Goal: Task Accomplishment & Management: Complete application form

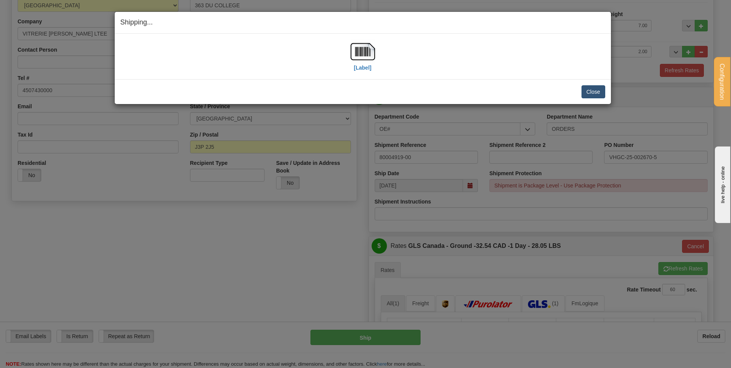
scroll to position [115, 0]
click at [592, 90] on button "Close" at bounding box center [593, 91] width 24 height 13
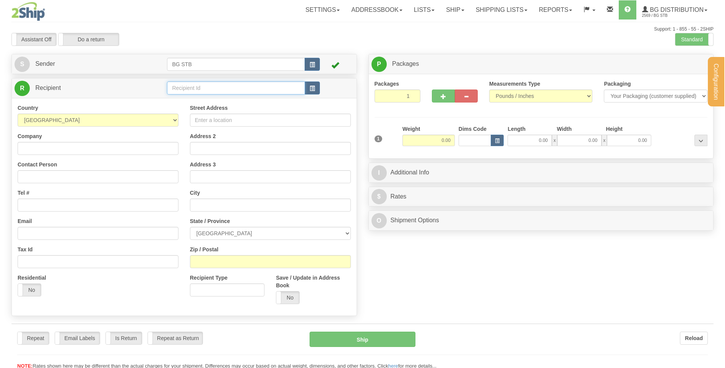
click at [192, 89] on input "text" at bounding box center [236, 87] width 138 height 13
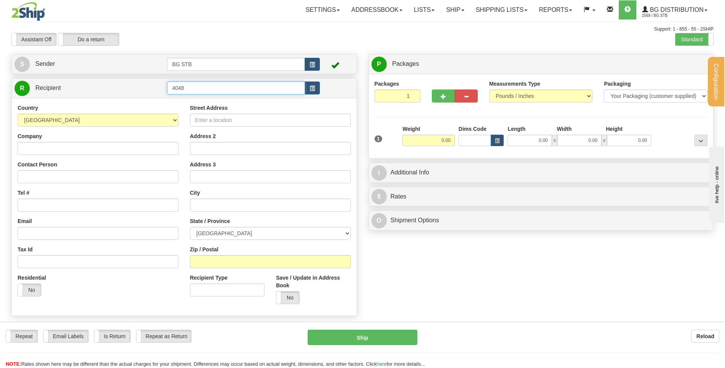
type input "4048"
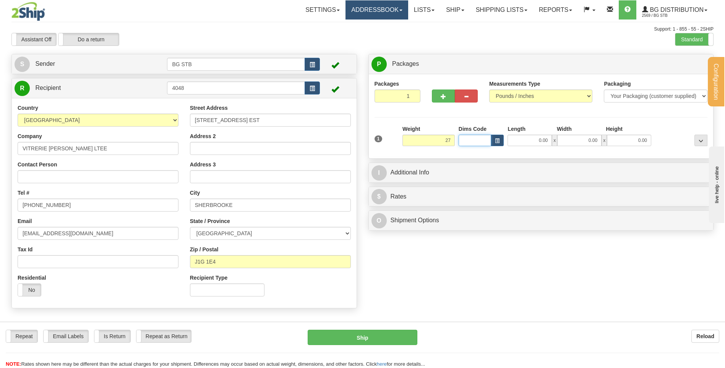
type input "27.00"
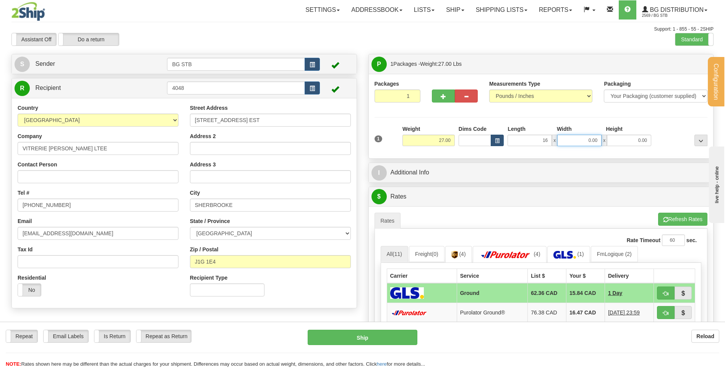
type input "16.00"
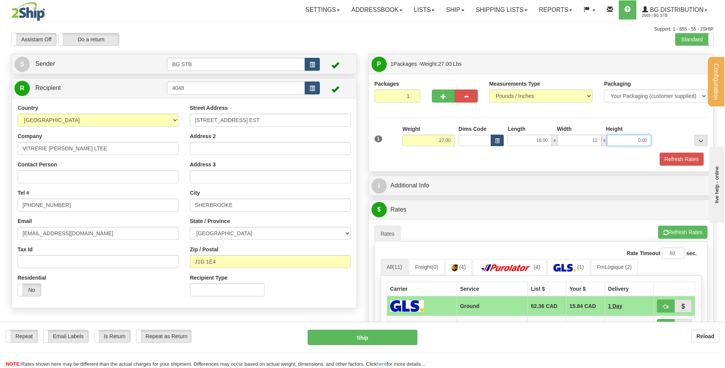
type input "12.00"
type input "11.00"
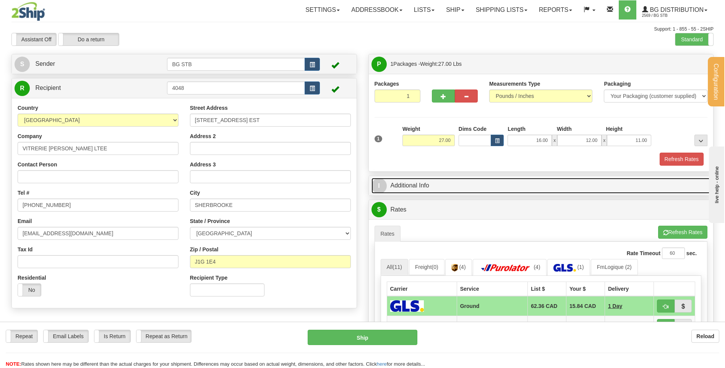
click at [487, 189] on link "I Additional Info" at bounding box center [541, 186] width 339 height 16
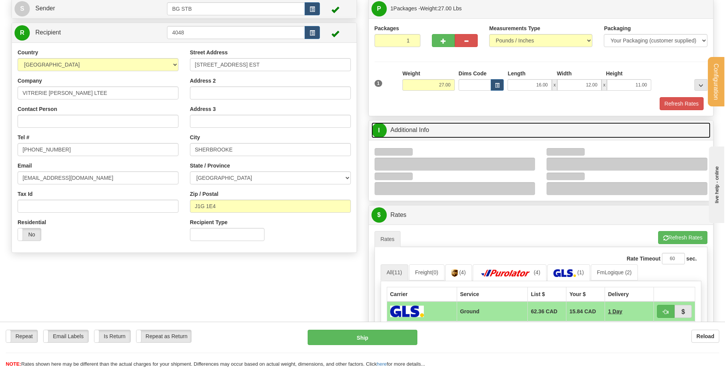
scroll to position [115, 0]
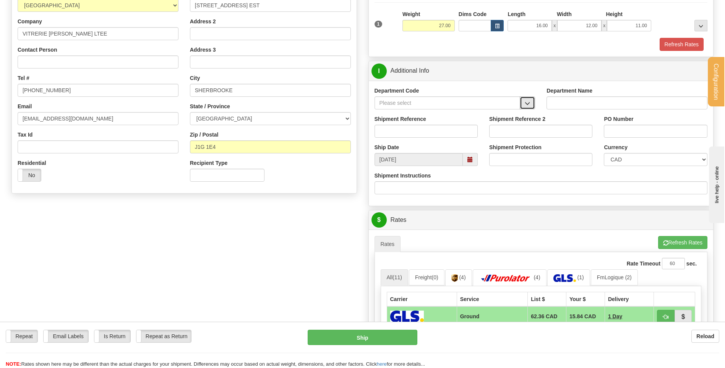
click at [528, 101] on span "button" at bounding box center [527, 103] width 5 height 5
click at [374, 148] on div "Ship Date 08/22/2025" at bounding box center [426, 154] width 115 height 23
click at [536, 100] on div "Department Code CLIENT RETURN DO WT# MISC OE# VENDOR RGA WT#" at bounding box center [455, 101] width 172 height 28
drag, startPoint x: 532, startPoint y: 101, endPoint x: 533, endPoint y: 97, distance: 4.5
click at [532, 101] on button "button" at bounding box center [527, 102] width 15 height 13
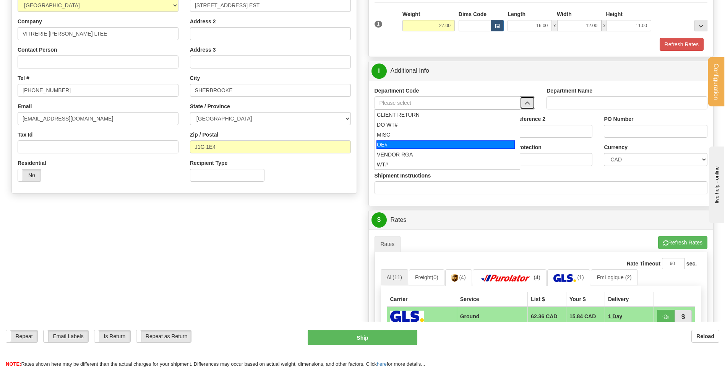
click at [422, 144] on div "OE#" at bounding box center [446, 144] width 138 height 8
type input "OE#"
type input "ORDERS"
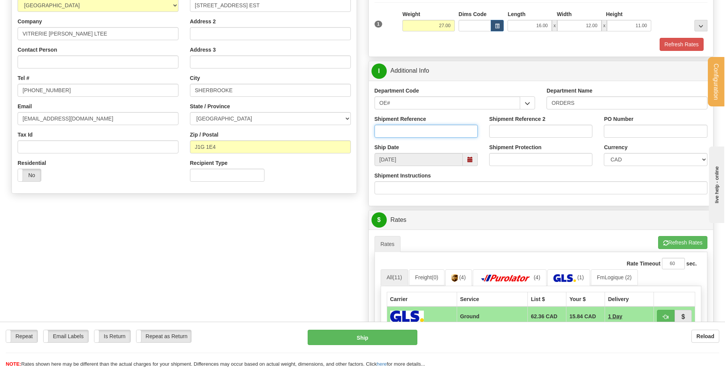
click at [419, 128] on input "Shipment Reference" at bounding box center [426, 131] width 103 height 13
type input "50321062-00"
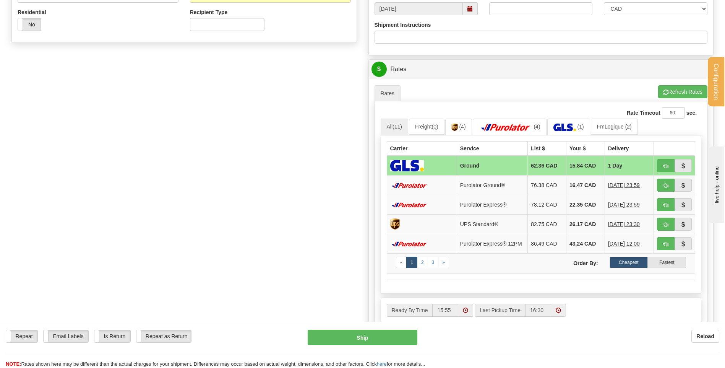
scroll to position [306, 0]
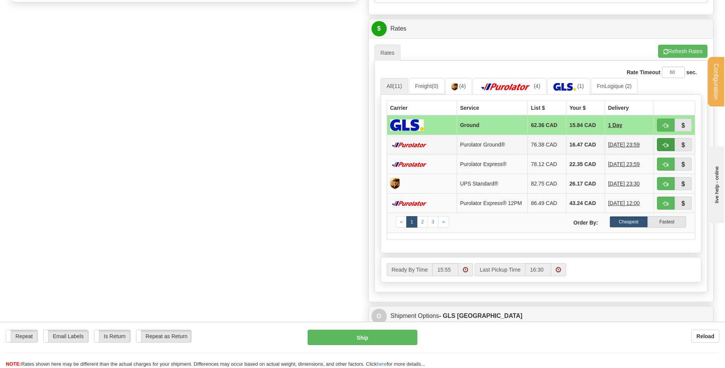
type input "3518-JO CLOSER+PLATES"
click at [662, 144] on button "button" at bounding box center [666, 144] width 18 height 13
type input "260"
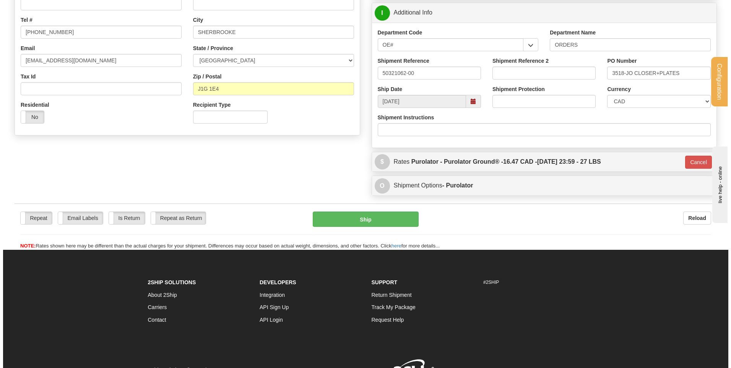
scroll to position [137, 0]
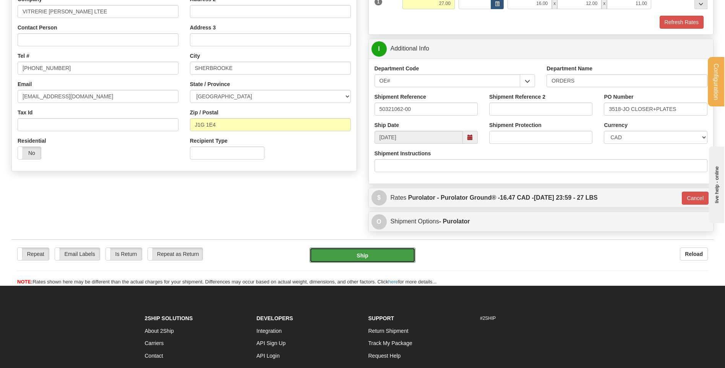
click at [359, 254] on button "Ship" at bounding box center [363, 254] width 106 height 15
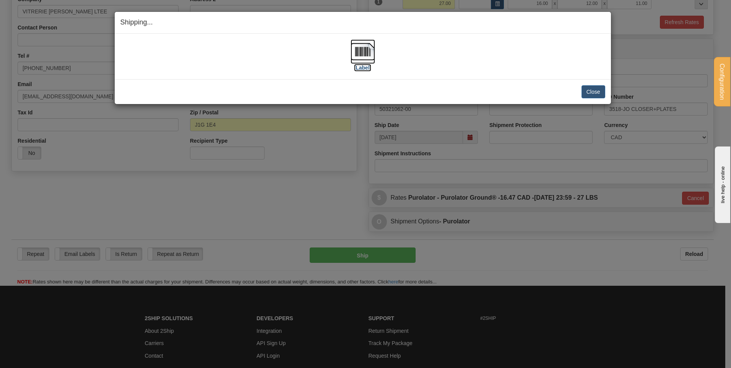
click at [358, 54] on img at bounding box center [363, 51] width 24 height 24
click at [593, 94] on button "Close" at bounding box center [593, 91] width 24 height 13
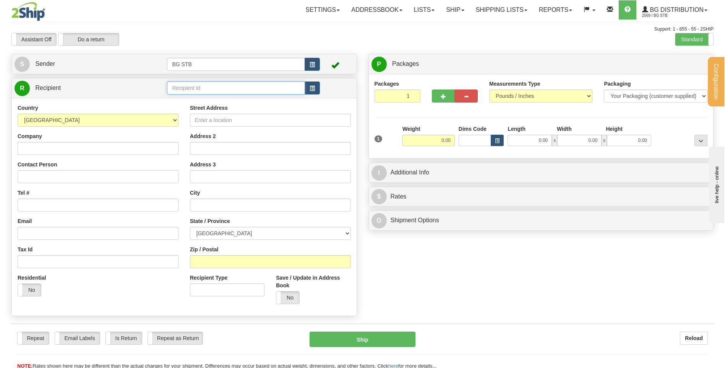
click at [168, 86] on input "text" at bounding box center [236, 87] width 138 height 13
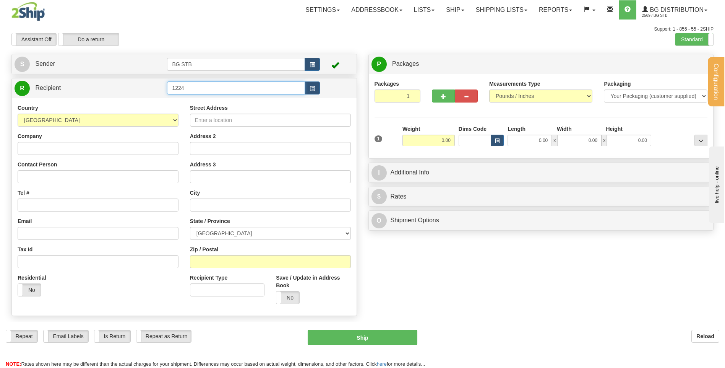
type input "1224"
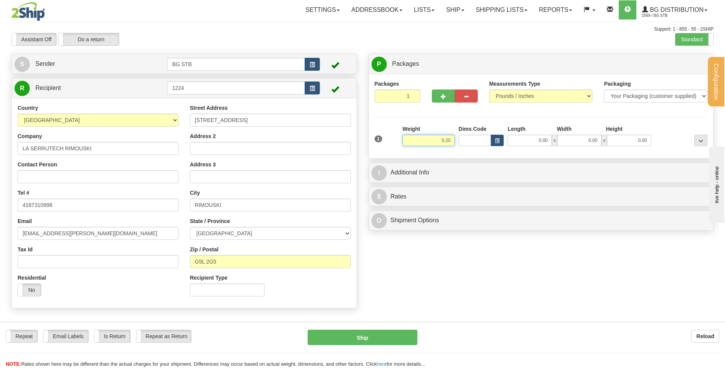
type input "0.20"
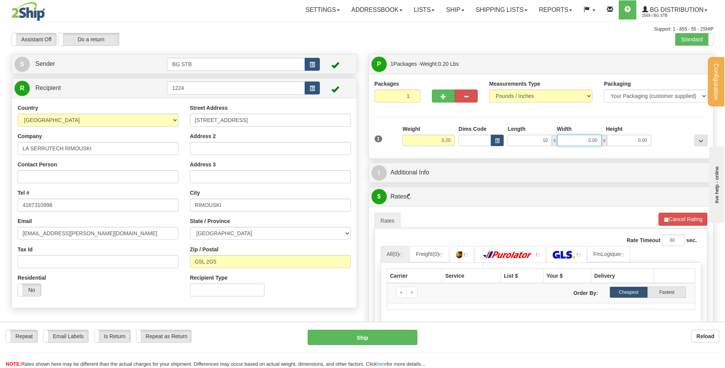
type input "10.00"
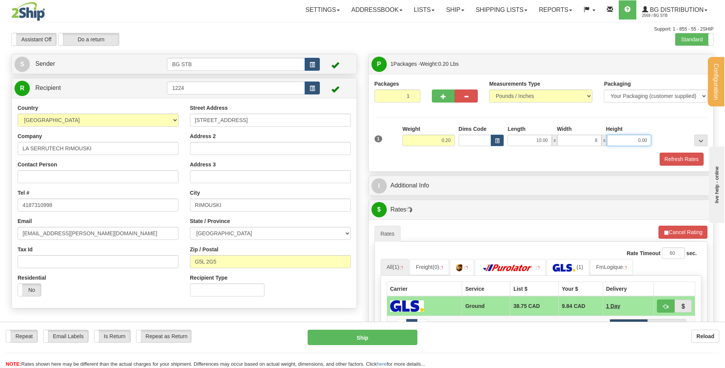
type input "8.00"
type input "2.00"
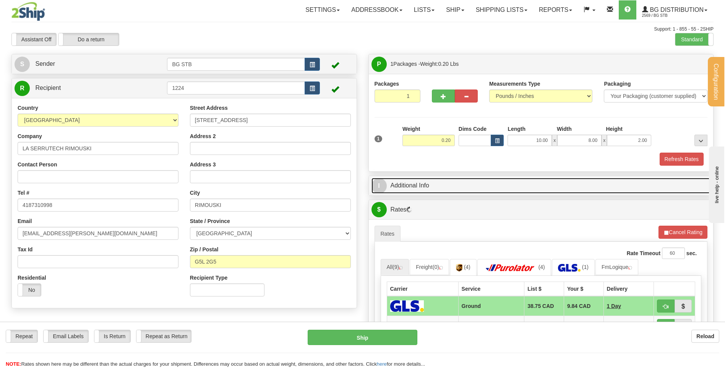
click at [484, 180] on link "I Additional Info" at bounding box center [541, 186] width 339 height 16
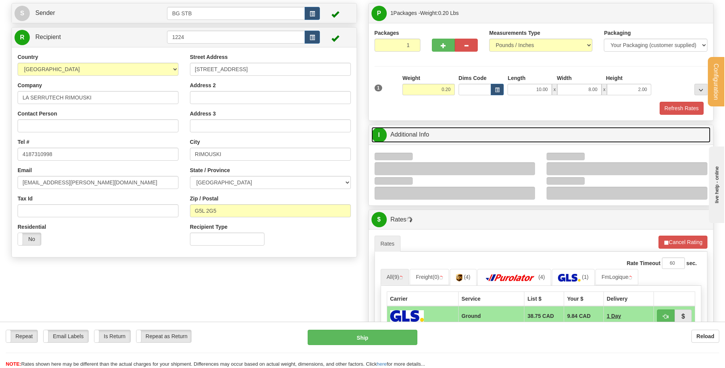
scroll to position [115, 0]
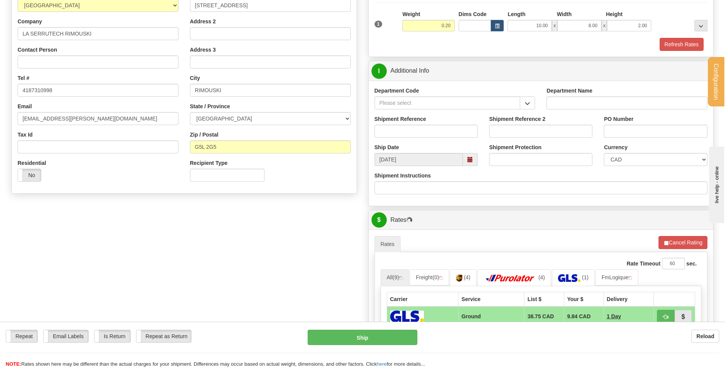
click at [529, 106] on span "button" at bounding box center [527, 103] width 5 height 5
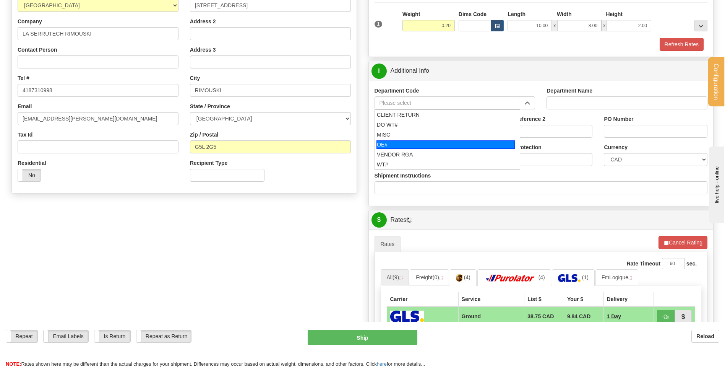
drag, startPoint x: 425, startPoint y: 147, endPoint x: 422, endPoint y: 136, distance: 12.0
click at [425, 147] on div "OE#" at bounding box center [446, 144] width 138 height 8
type input "OE#"
type input "ORDERS"
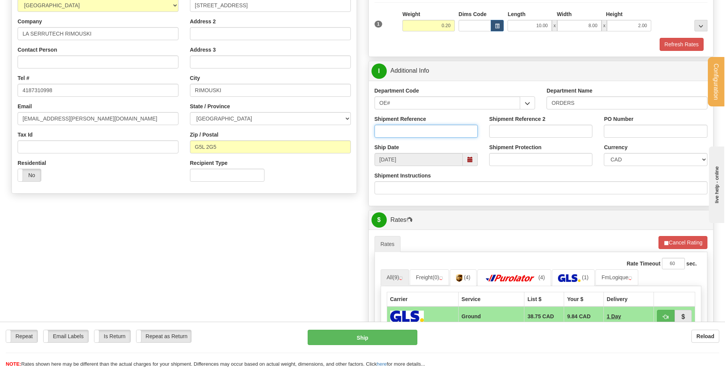
click at [421, 135] on input "Shipment Reference" at bounding box center [426, 131] width 103 height 13
type input "80004856-01"
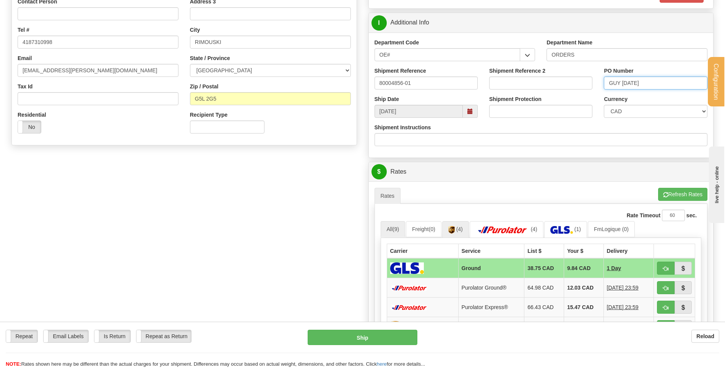
scroll to position [229, 0]
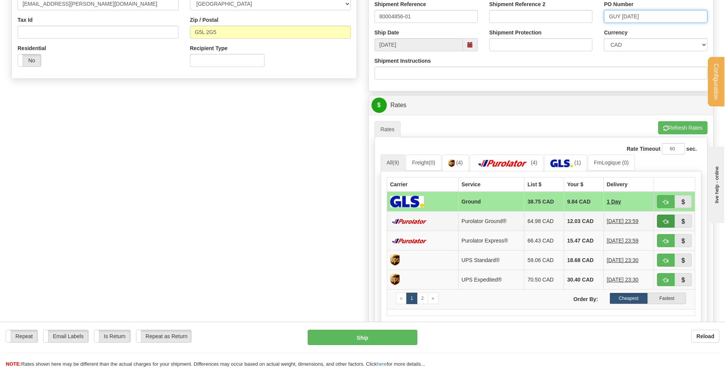
type input "GUY 21/08/25"
drag, startPoint x: 665, startPoint y: 220, endPoint x: 631, endPoint y: 222, distance: 33.7
click at [667, 220] on span "button" at bounding box center [665, 221] width 5 height 5
type input "260"
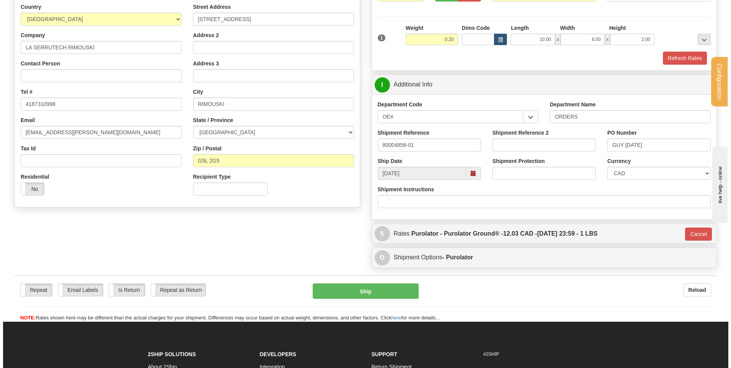
scroll to position [99, 0]
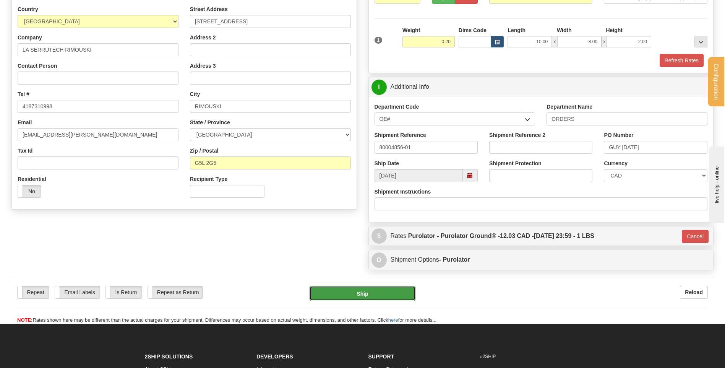
click at [366, 294] on button "Ship" at bounding box center [363, 293] width 106 height 15
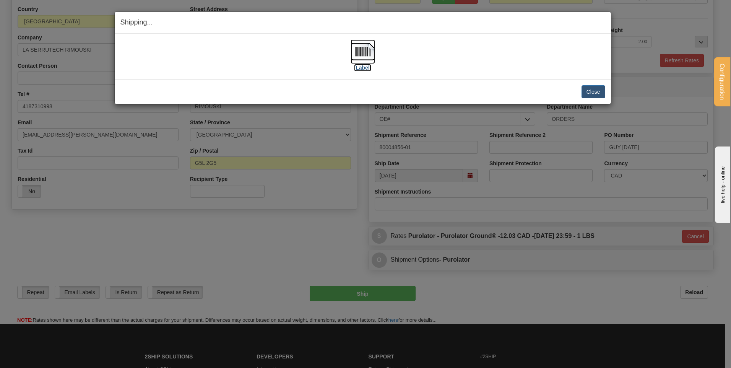
click at [360, 52] on img at bounding box center [363, 51] width 24 height 24
click at [585, 91] on button "Close" at bounding box center [593, 91] width 24 height 13
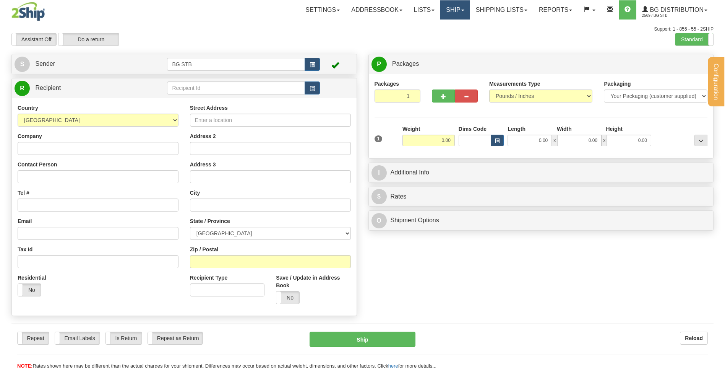
click at [460, 5] on link "Ship" at bounding box center [454, 9] width 29 height 19
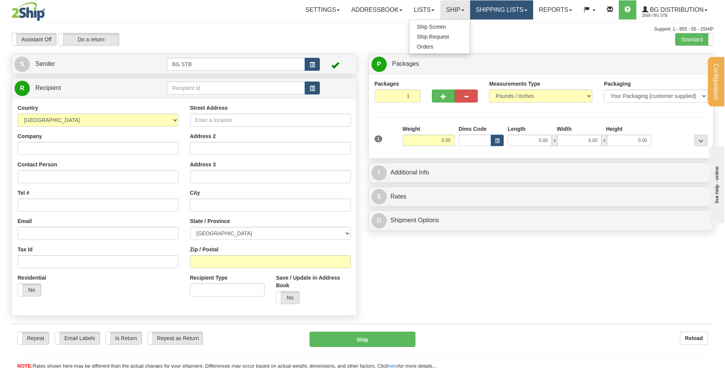
click at [497, 10] on link "Shipping lists" at bounding box center [501, 9] width 63 height 19
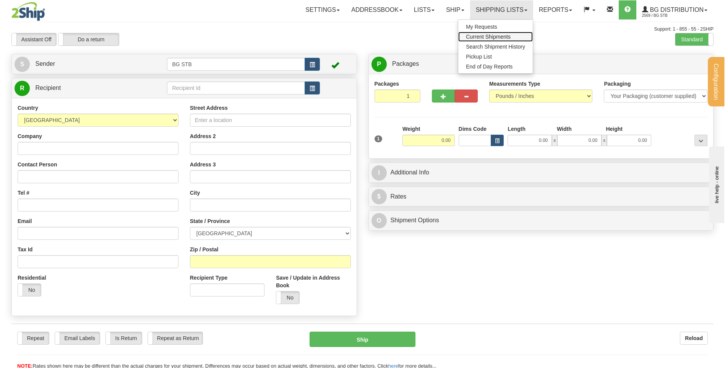
click at [492, 36] on span "Current Shipments" at bounding box center [488, 37] width 45 height 6
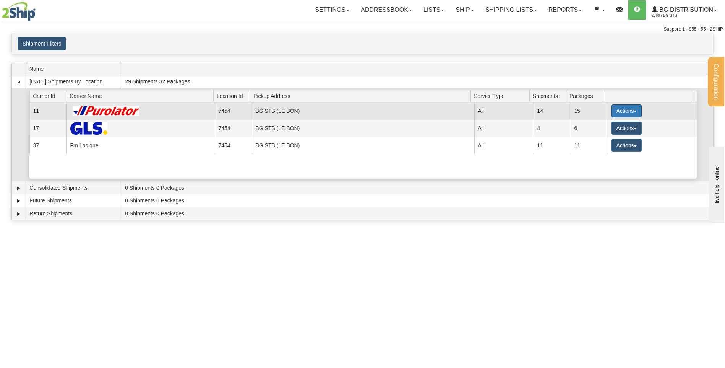
click at [613, 113] on button "Actions" at bounding box center [627, 110] width 31 height 13
click at [599, 126] on span "Details" at bounding box center [598, 124] width 21 height 5
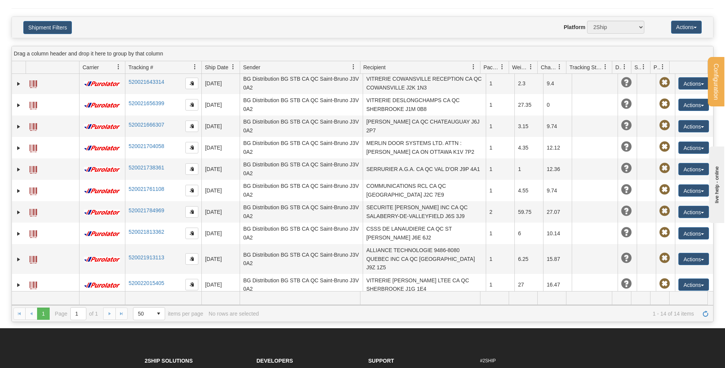
scroll to position [76, 0]
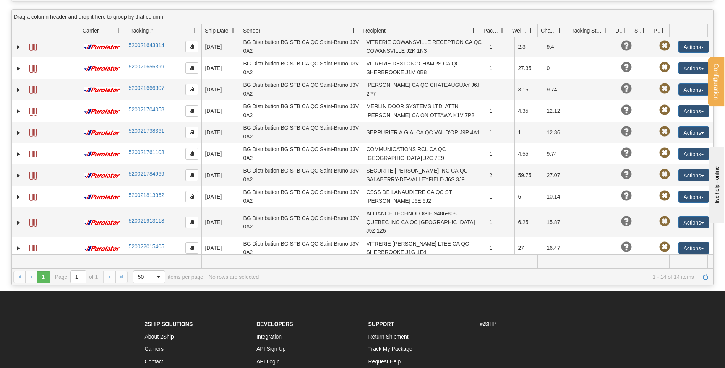
click at [691, 263] on button "Actions" at bounding box center [694, 269] width 31 height 12
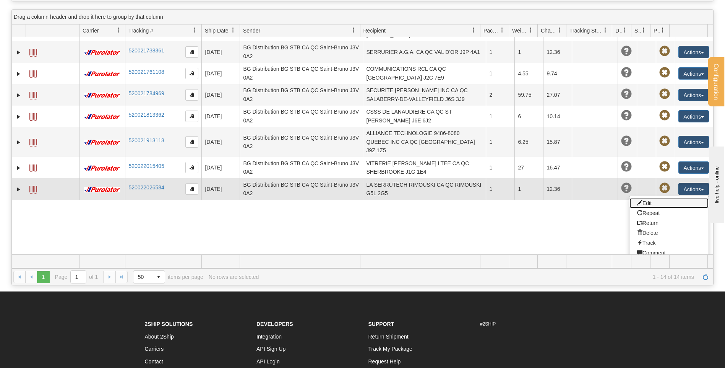
click at [654, 198] on link "Edit" at bounding box center [669, 203] width 79 height 10
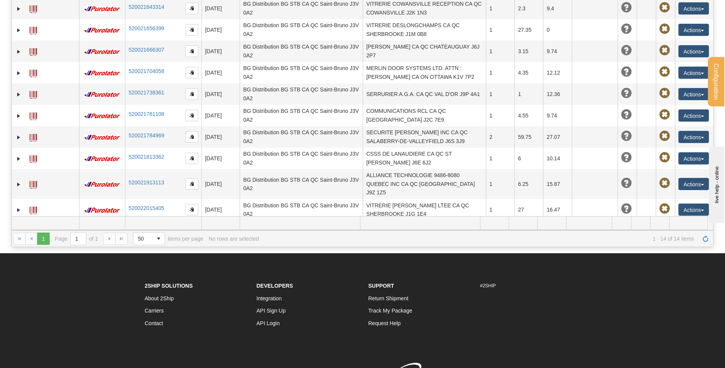
scroll to position [158, 0]
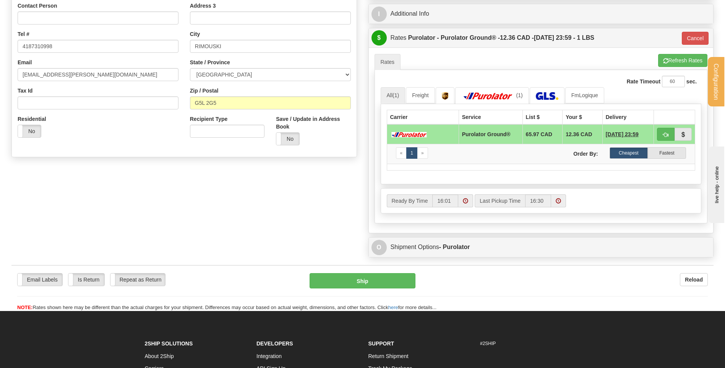
scroll to position [115, 0]
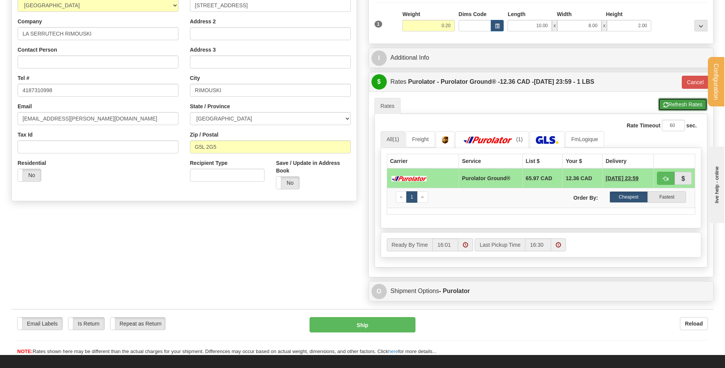
click at [671, 107] on button "Refresh Rates" at bounding box center [682, 104] width 49 height 13
type input "260"
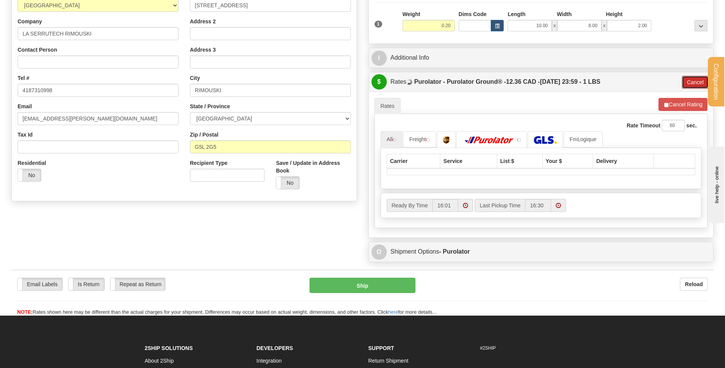
click at [691, 86] on button "Cancel" at bounding box center [695, 82] width 27 height 13
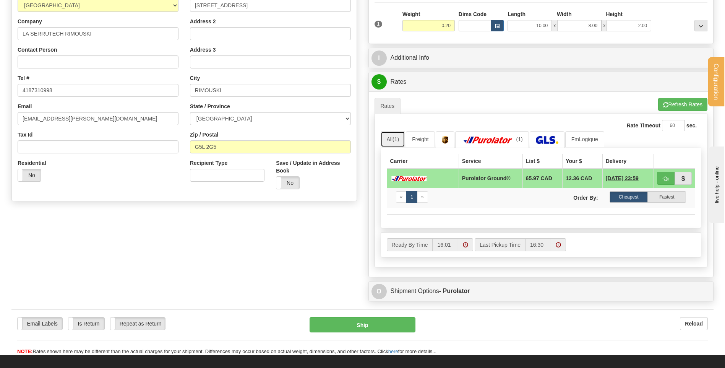
click at [393, 138] on link "All (1)" at bounding box center [393, 139] width 25 height 16
click at [670, 106] on button "Refresh Rates" at bounding box center [682, 104] width 49 height 13
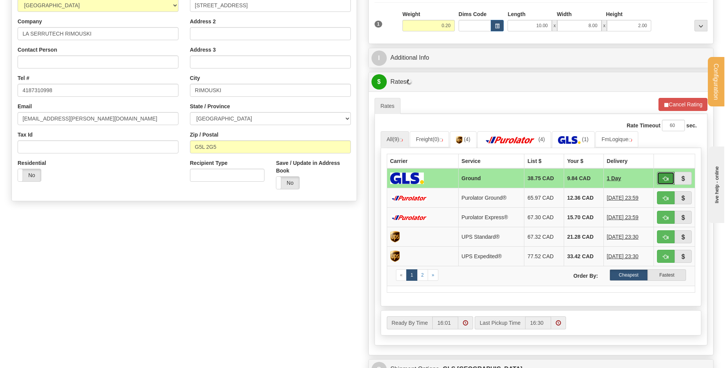
click at [669, 177] on button "button" at bounding box center [666, 178] width 18 height 13
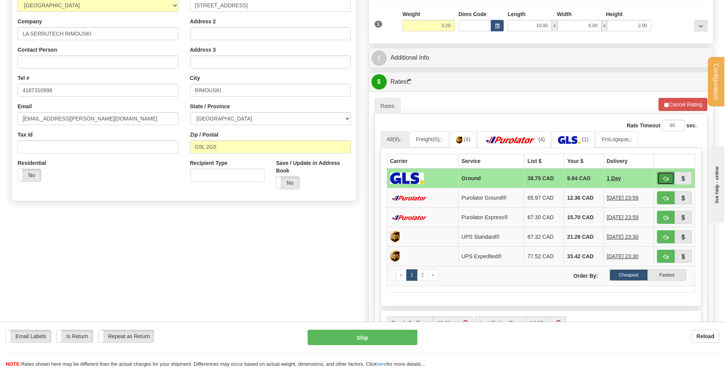
click at [667, 178] on span "button" at bounding box center [665, 178] width 5 height 5
click at [666, 180] on span "button" at bounding box center [665, 178] width 5 height 5
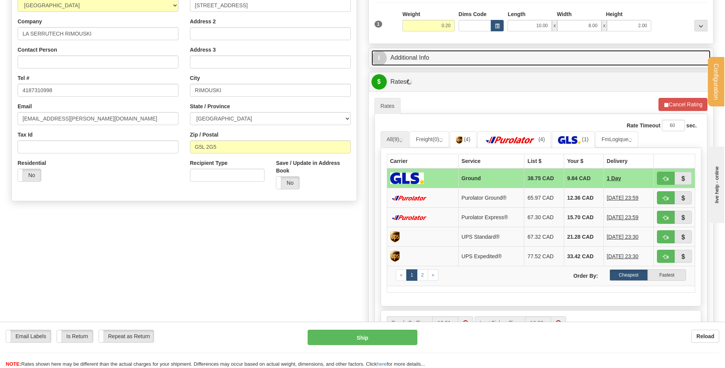
click at [441, 61] on link "I Additional Info" at bounding box center [541, 58] width 339 height 16
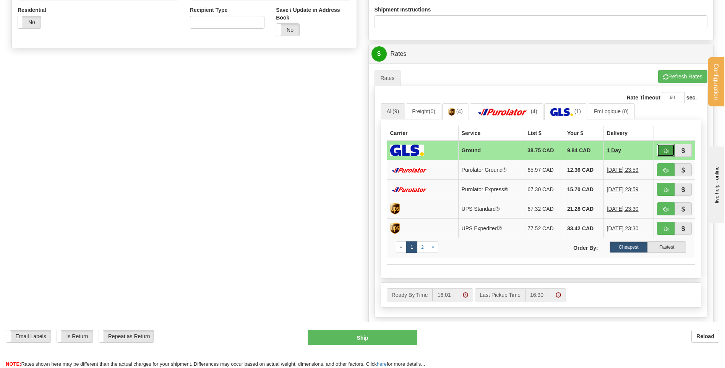
click at [669, 150] on button "button" at bounding box center [666, 150] width 18 height 13
type input "1"
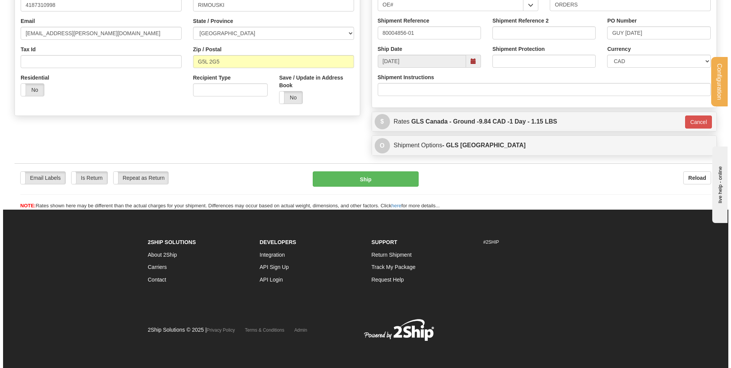
scroll to position [200, 0]
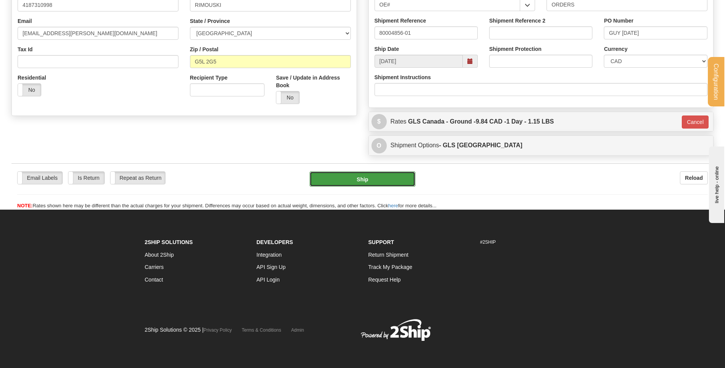
click at [357, 180] on button "Ship" at bounding box center [363, 178] width 106 height 15
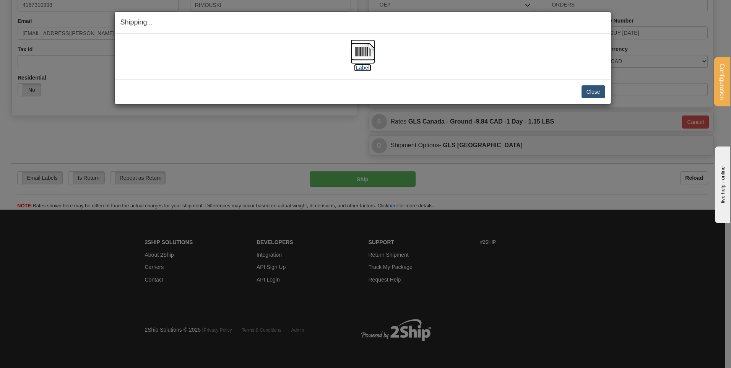
click at [370, 57] on img at bounding box center [363, 51] width 24 height 24
click at [589, 92] on button "Close" at bounding box center [593, 91] width 24 height 13
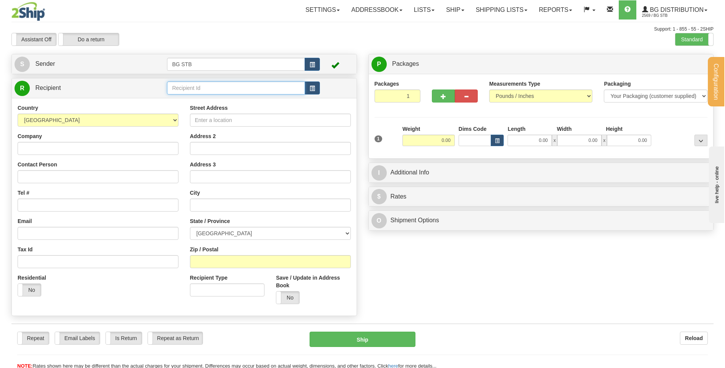
click at [229, 92] on input "text" at bounding box center [236, 87] width 138 height 13
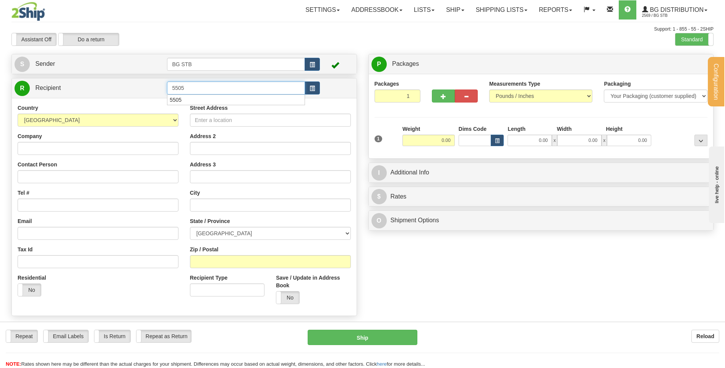
type input "5505"
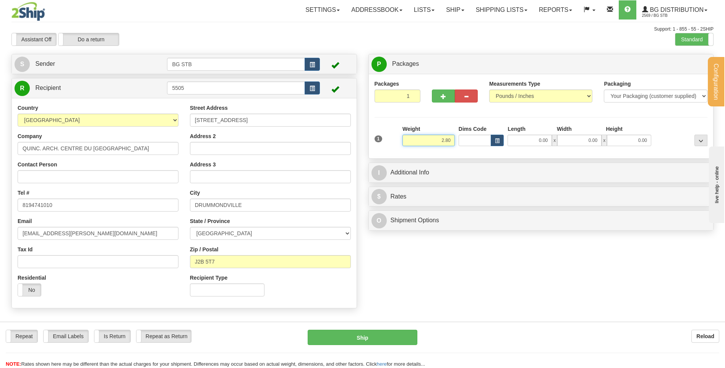
type input "2.80"
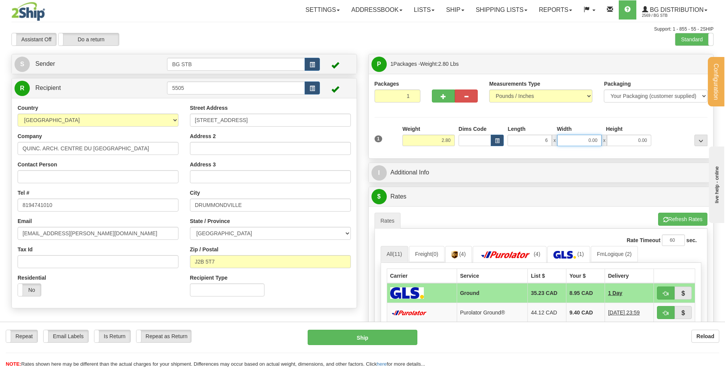
type input "6.00"
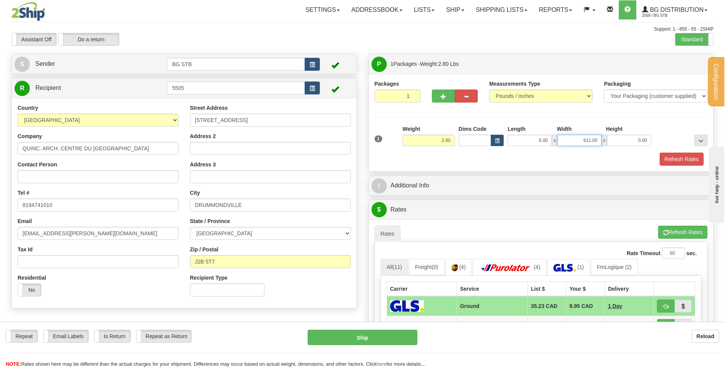
drag, startPoint x: 584, startPoint y: 137, endPoint x: 728, endPoint y: 118, distance: 145.0
click at [679, 124] on div "Packages 1 1 Measurements Type" at bounding box center [541, 123] width 333 height 86
type input "6.00"
type input "11.00"
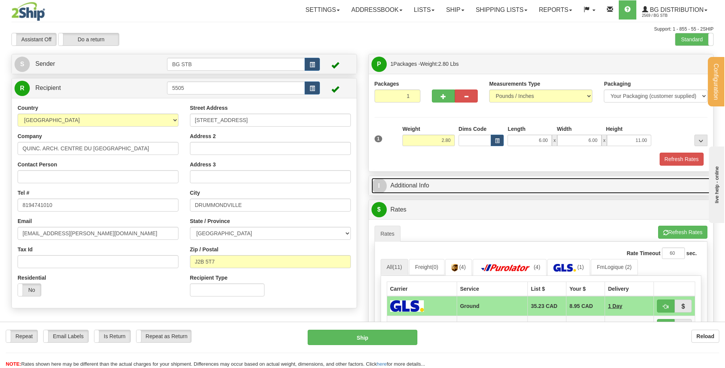
click at [502, 185] on link "I Additional Info" at bounding box center [541, 186] width 339 height 16
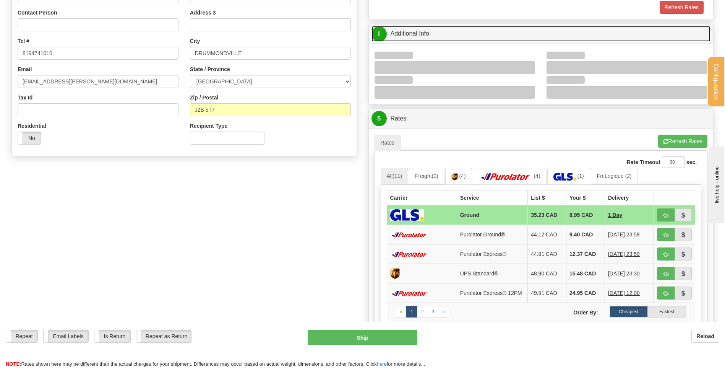
scroll to position [153, 0]
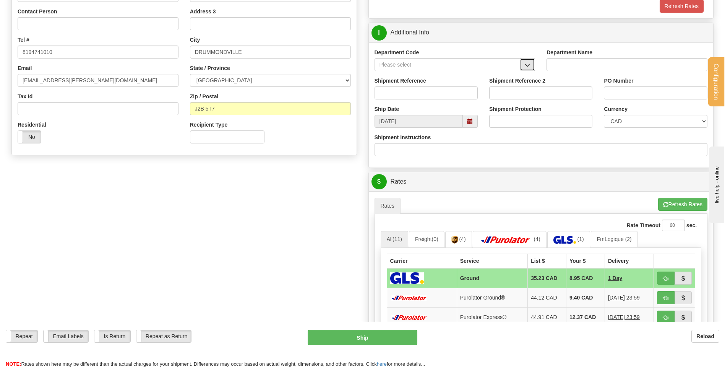
click at [527, 60] on button "button" at bounding box center [527, 64] width 15 height 13
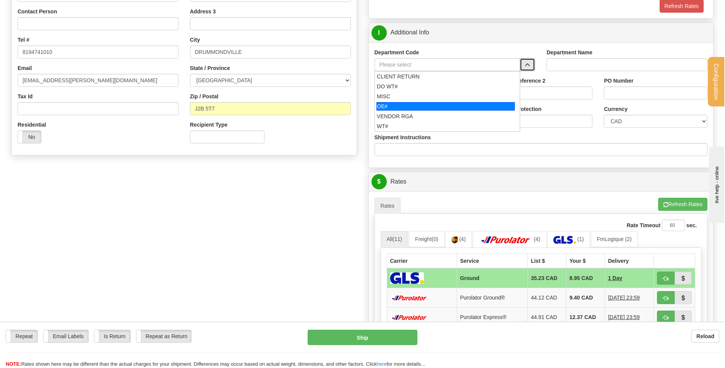
click at [412, 103] on div "OE#" at bounding box center [446, 106] width 138 height 8
type input "OE#"
type input "ORDERS"
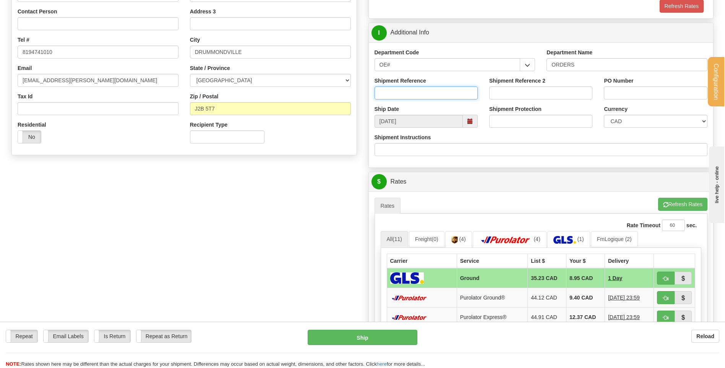
click at [416, 93] on input "Shipment Reference" at bounding box center [426, 92] width 103 height 13
type input "80004380-00"
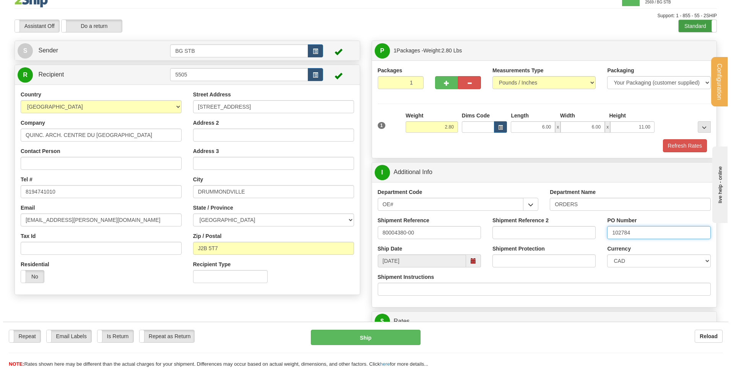
scroll to position [0, 0]
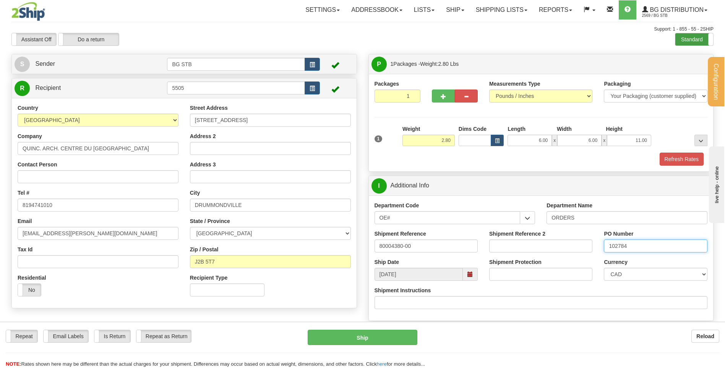
type input "102784"
click at [682, 35] on label "Standard" at bounding box center [694, 39] width 38 height 12
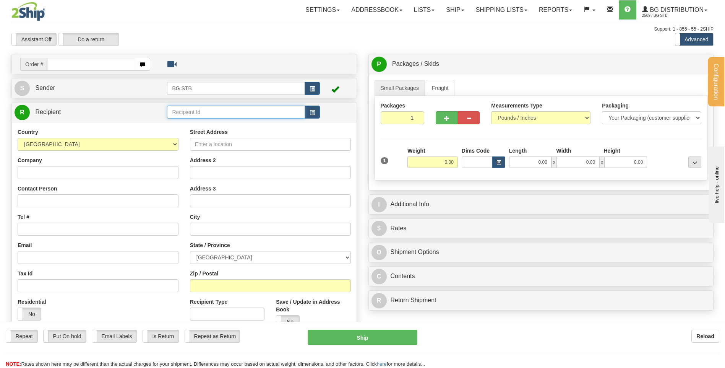
click at [266, 110] on input "text" at bounding box center [236, 112] width 138 height 13
type input "5505"
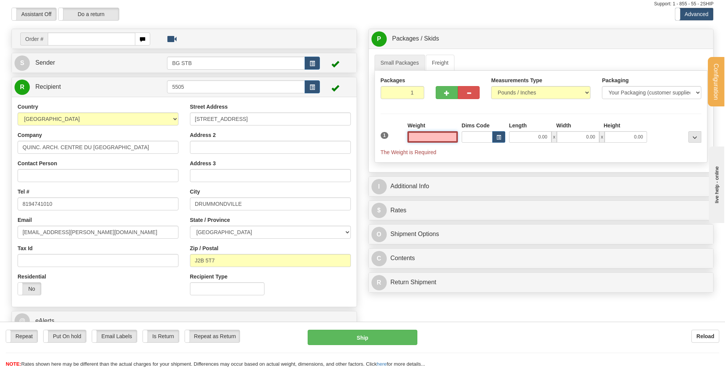
scroll to position [38, 0]
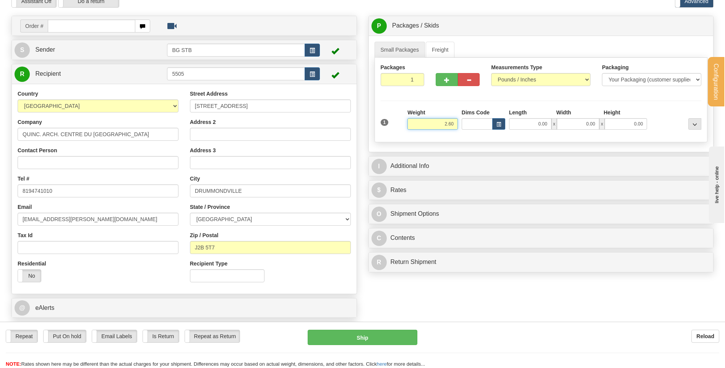
type input "2.60"
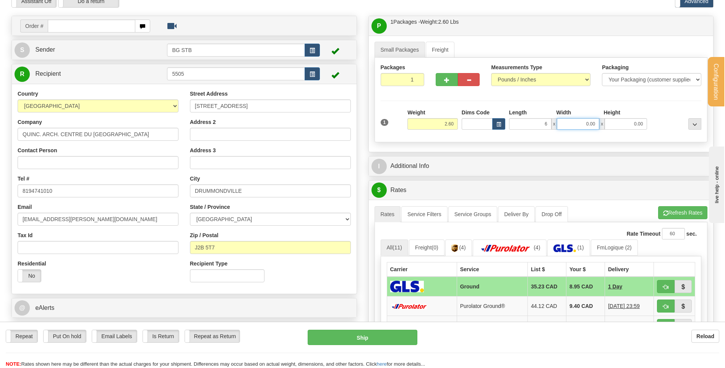
type input "6.00"
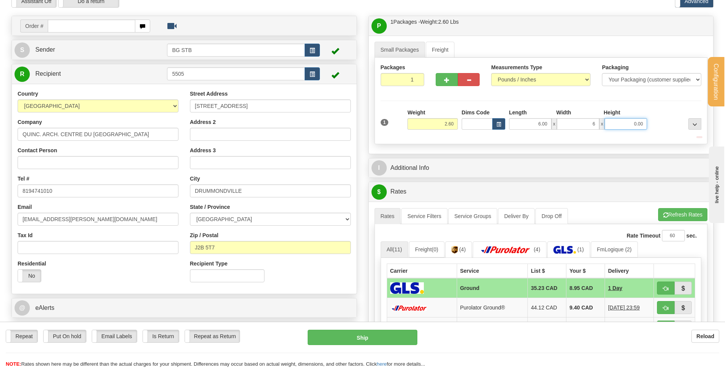
type input "6.00"
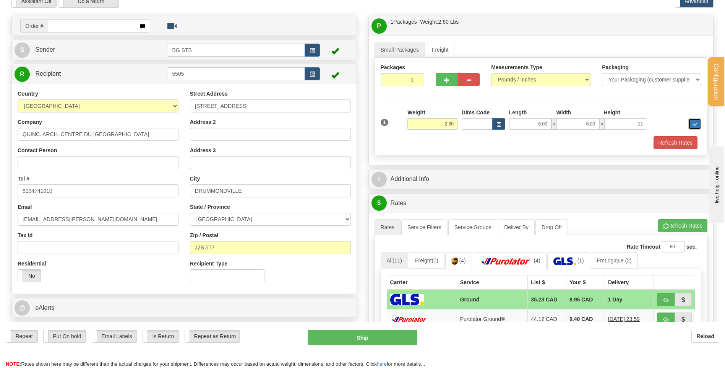
type input "11.00"
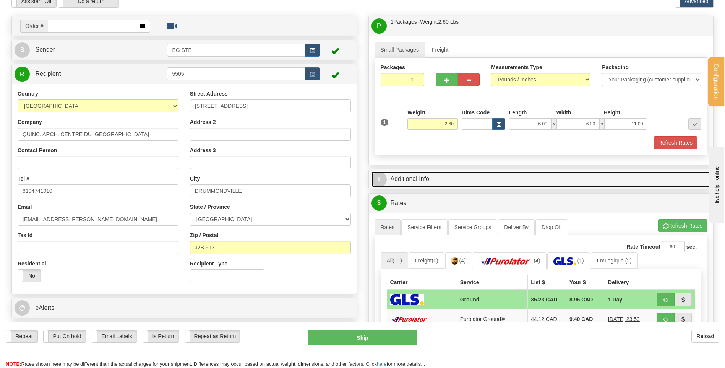
click at [425, 182] on link "I Additional Info" at bounding box center [541, 179] width 339 height 16
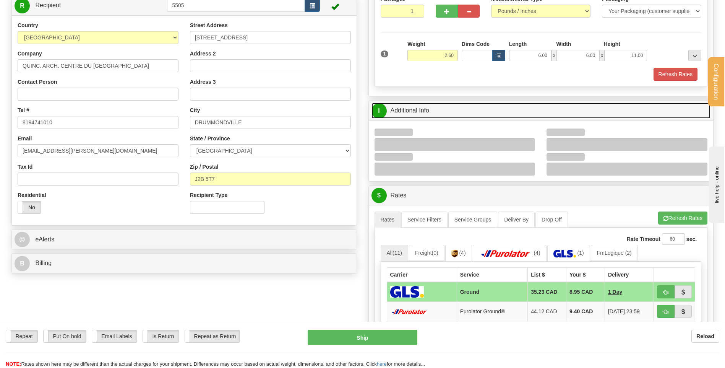
scroll to position [191, 0]
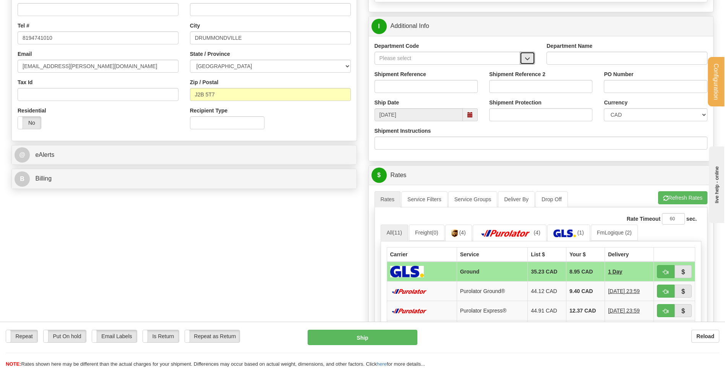
click at [529, 53] on button "button" at bounding box center [527, 58] width 15 height 13
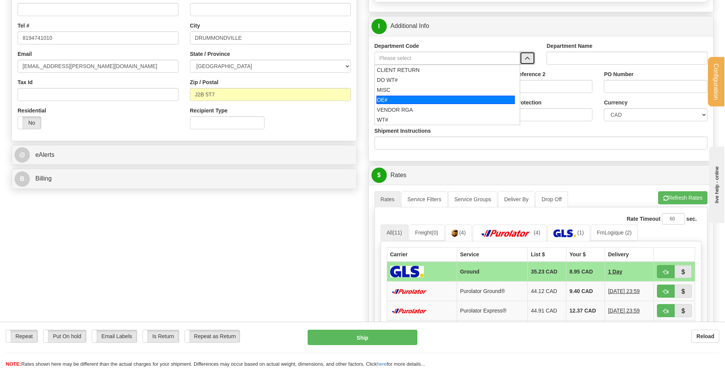
click at [443, 96] on div "OE#" at bounding box center [446, 100] width 138 height 8
type input "OE#"
type input "ORDERS"
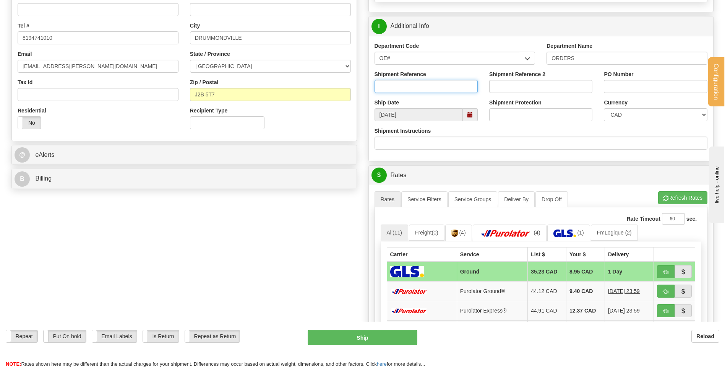
click at [442, 89] on input "Shipment Reference" at bounding box center [426, 86] width 103 height 13
type input "80004380-00"
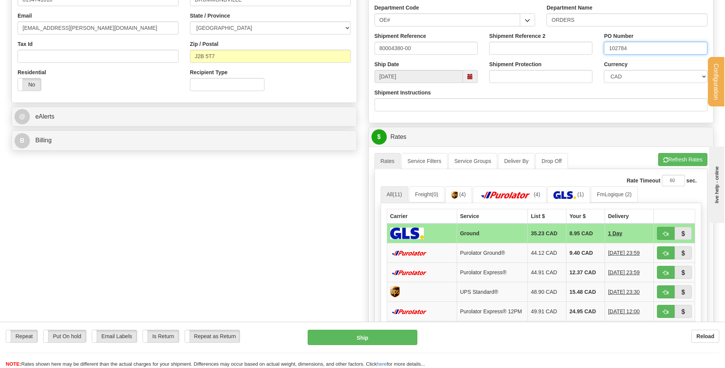
type input "102784"
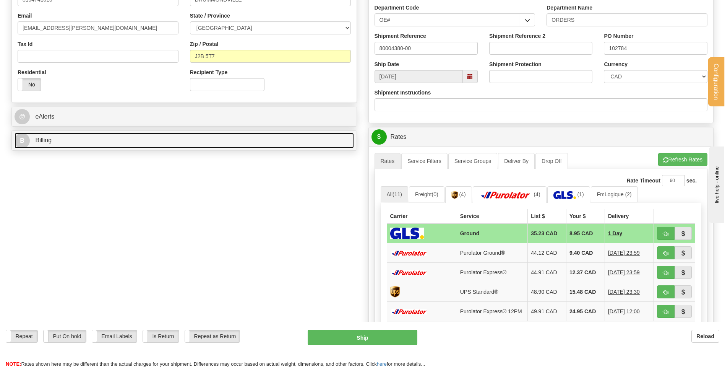
click at [175, 148] on link "B Billing" at bounding box center [184, 141] width 339 height 16
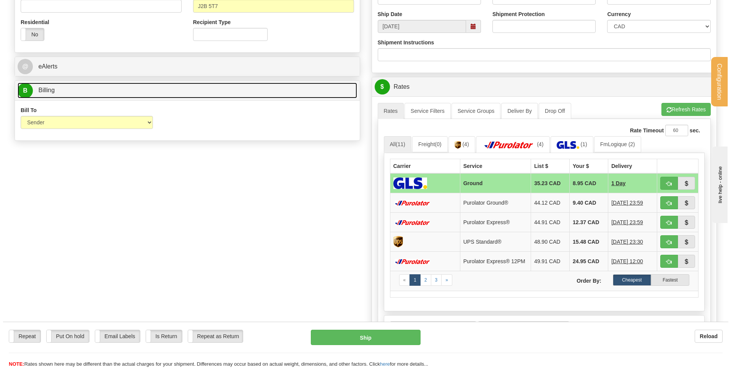
scroll to position [306, 0]
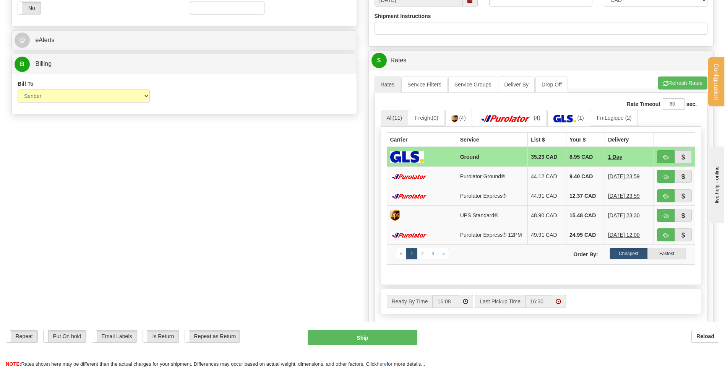
drag, startPoint x: 152, startPoint y: 91, endPoint x: 140, endPoint y: 96, distance: 12.9
click at [149, 92] on div "Bill To Sender Recipient Third Party Collect" at bounding box center [84, 94] width 144 height 28
drag, startPoint x: 140, startPoint y: 96, endPoint x: 129, endPoint y: 103, distance: 12.8
click at [140, 96] on select "Sender Recipient Third Party Collect" at bounding box center [84, 95] width 132 height 13
select select "2"
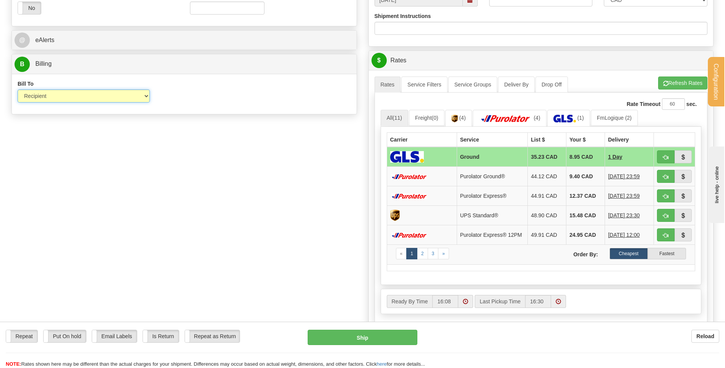
click at [18, 89] on select "Sender Recipient Third Party Collect" at bounding box center [84, 95] width 132 height 13
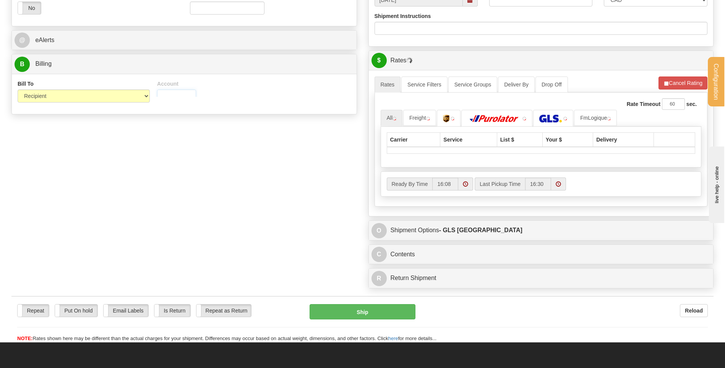
click at [173, 97] on input "Account" at bounding box center [176, 95] width 39 height 13
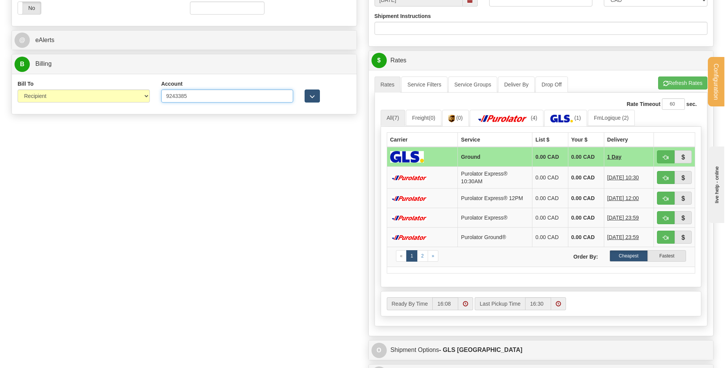
type input "9243385"
click at [305, 95] on button "button" at bounding box center [312, 95] width 15 height 13
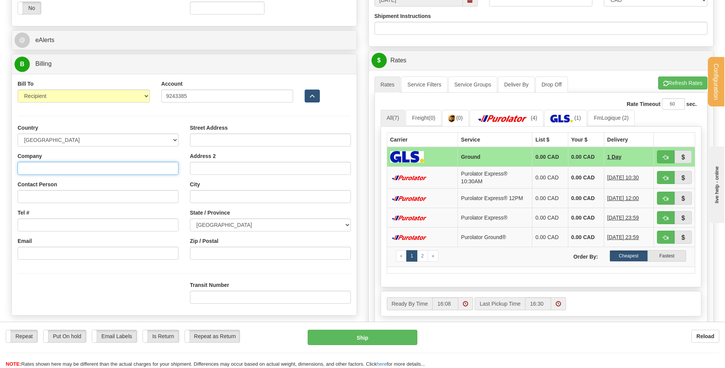
click at [109, 165] on input "Company" at bounding box center [98, 168] width 161 height 13
type input "[PERSON_NAME] ARCHITECTURAL INC"
type input "REPCETION"
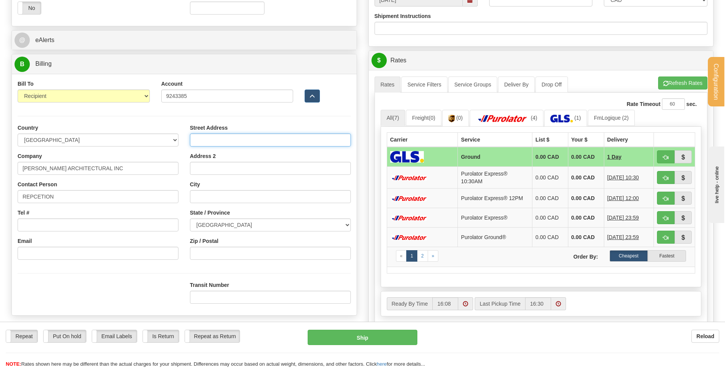
type input "[STREET_ADDRESS]"
type input "DRUMMONDVILLE"
select select "QC"
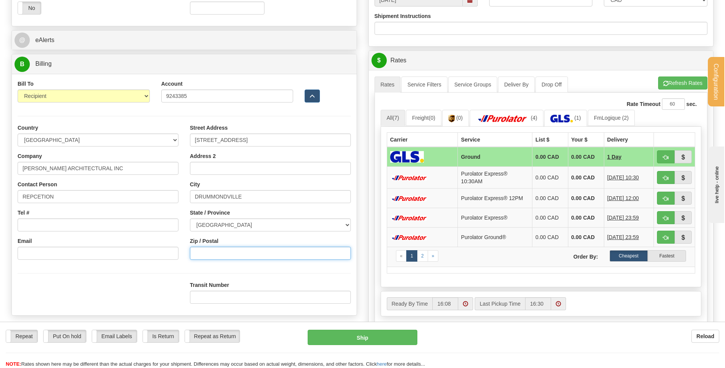
type input "G1P 3X2"
click at [664, 239] on span "button" at bounding box center [665, 237] width 5 height 5
type input "260"
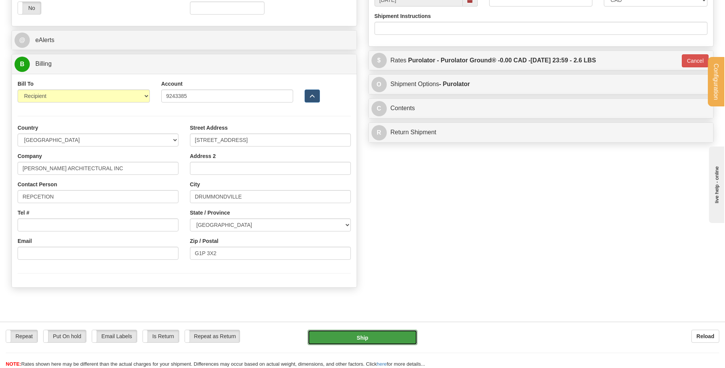
click at [380, 333] on button "Ship" at bounding box center [362, 337] width 109 height 15
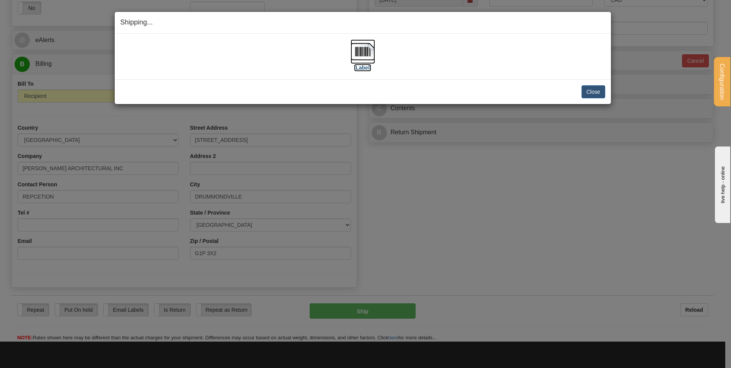
click at [354, 52] on img at bounding box center [363, 51] width 24 height 24
